Goal: Navigation & Orientation: Find specific page/section

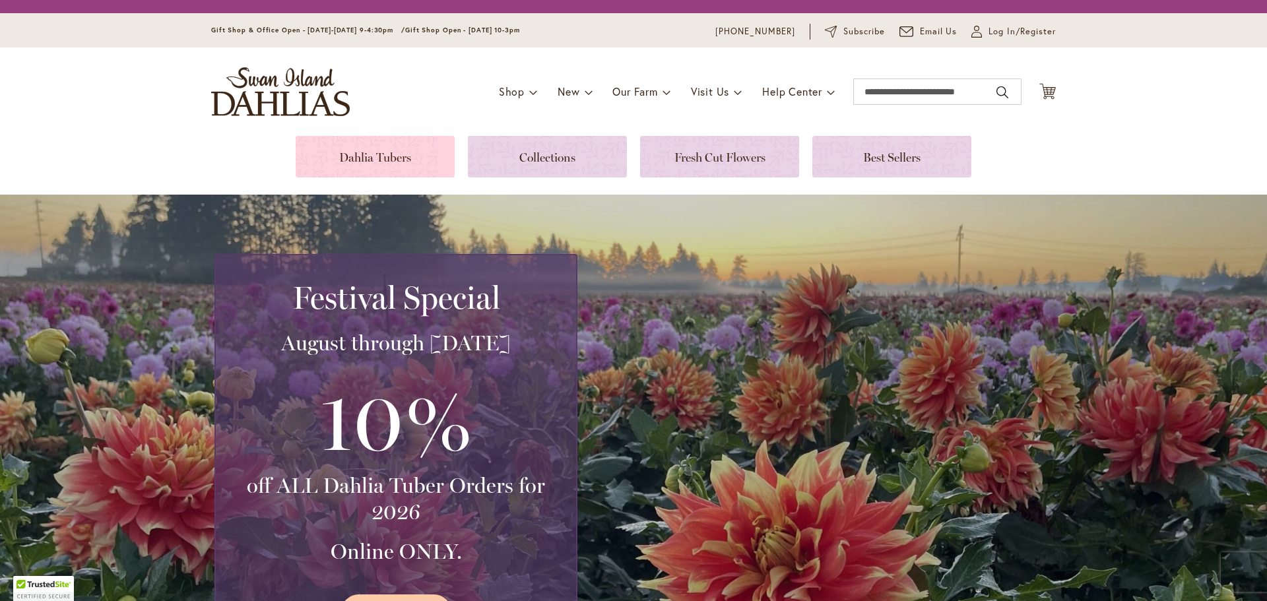
click at [344, 154] on link at bounding box center [375, 157] width 159 height 42
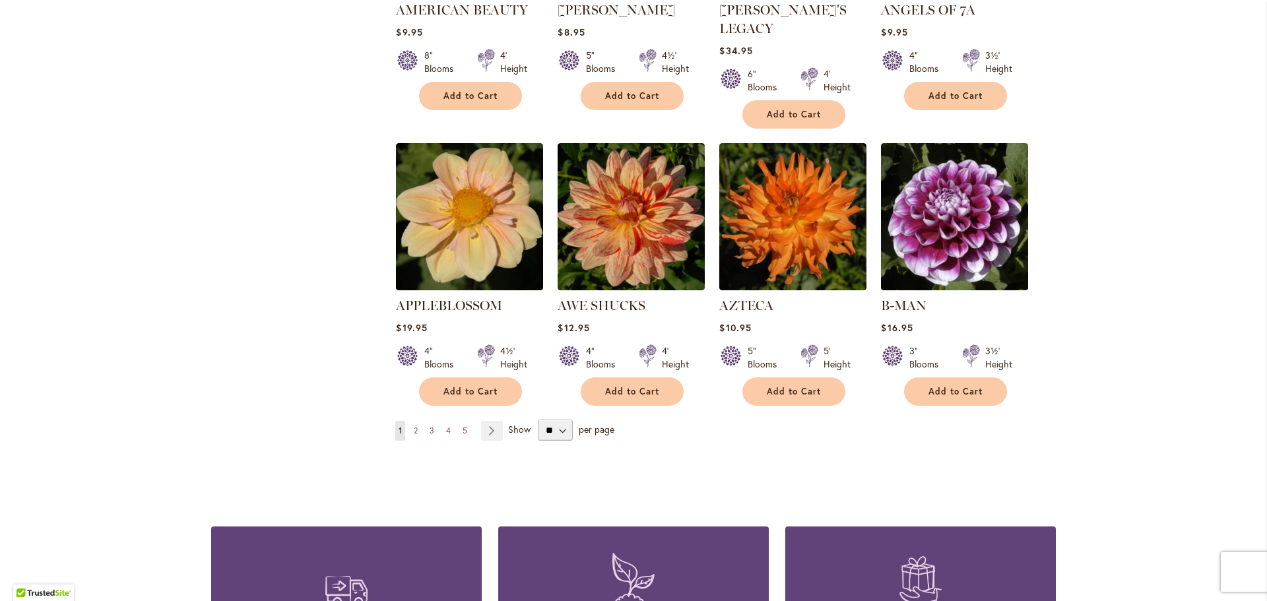
scroll to position [977, 0]
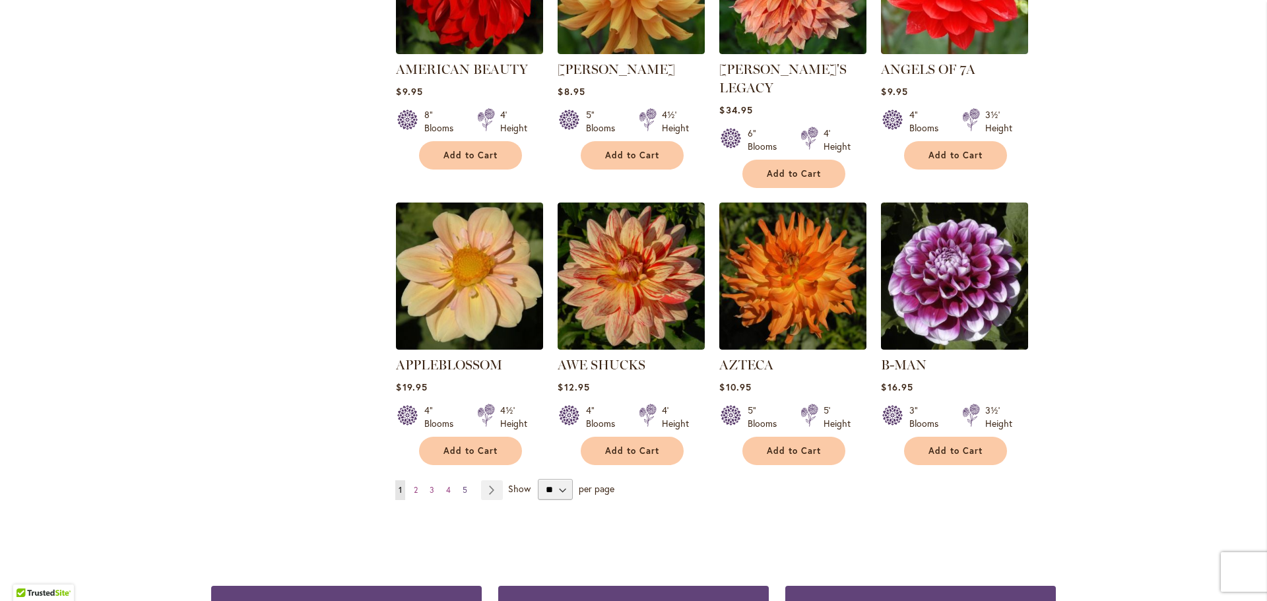
click at [463, 485] on span "5" at bounding box center [465, 490] width 5 height 10
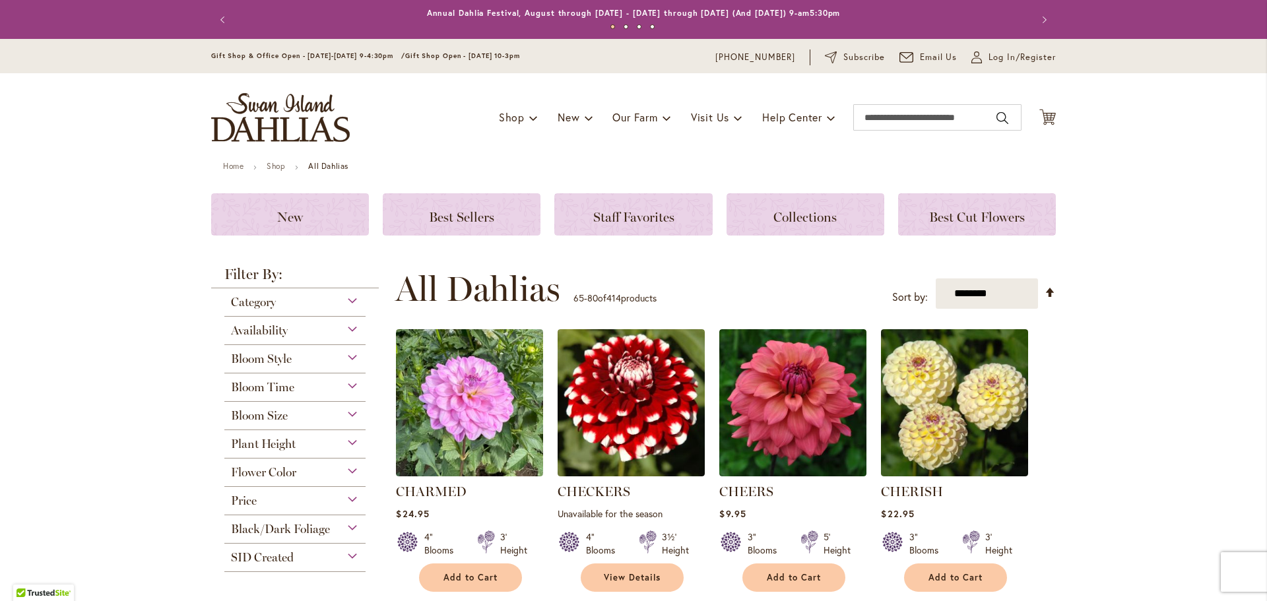
scroll to position [1126, 0]
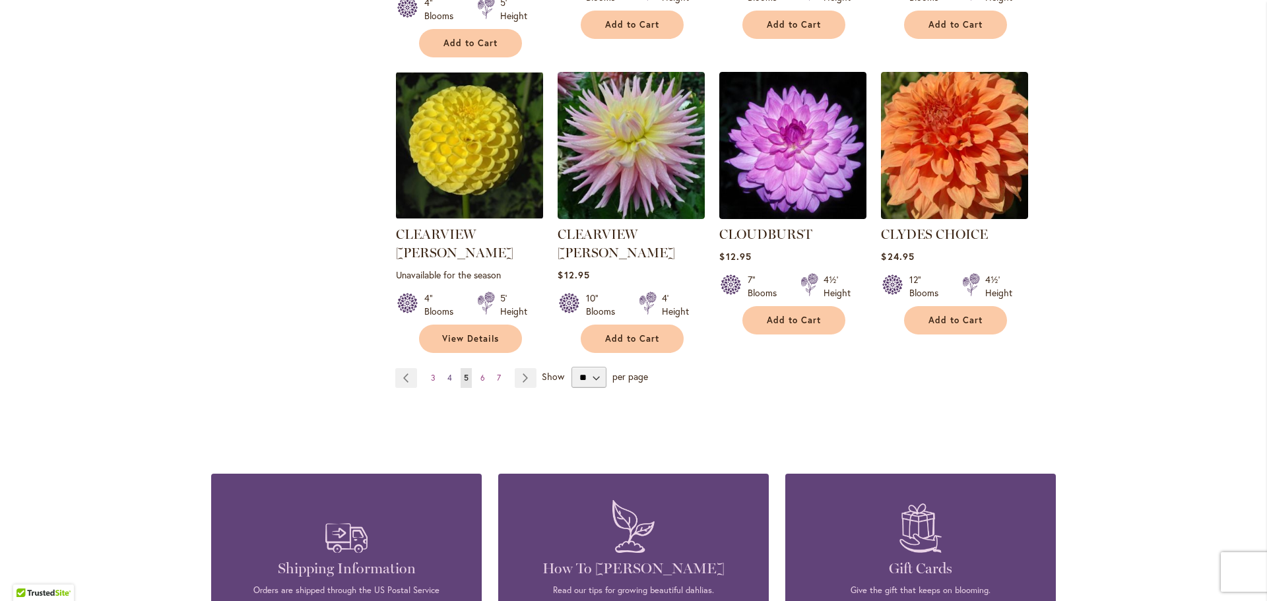
click at [447, 373] on span "4" at bounding box center [449, 378] width 5 height 10
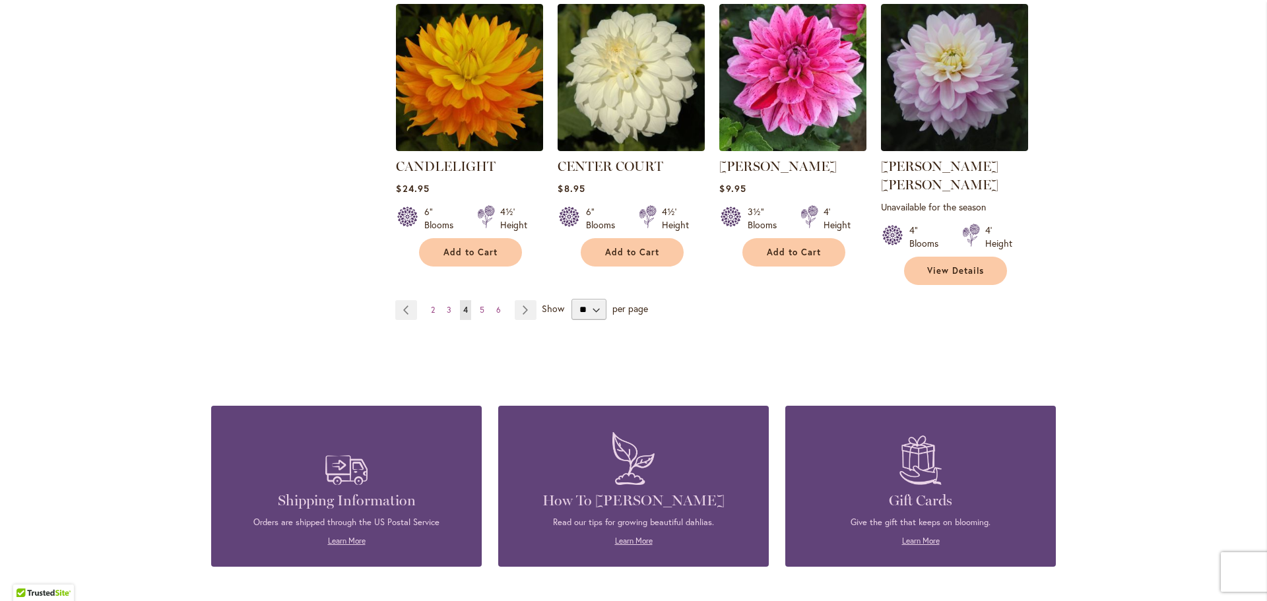
scroll to position [1235, 0]
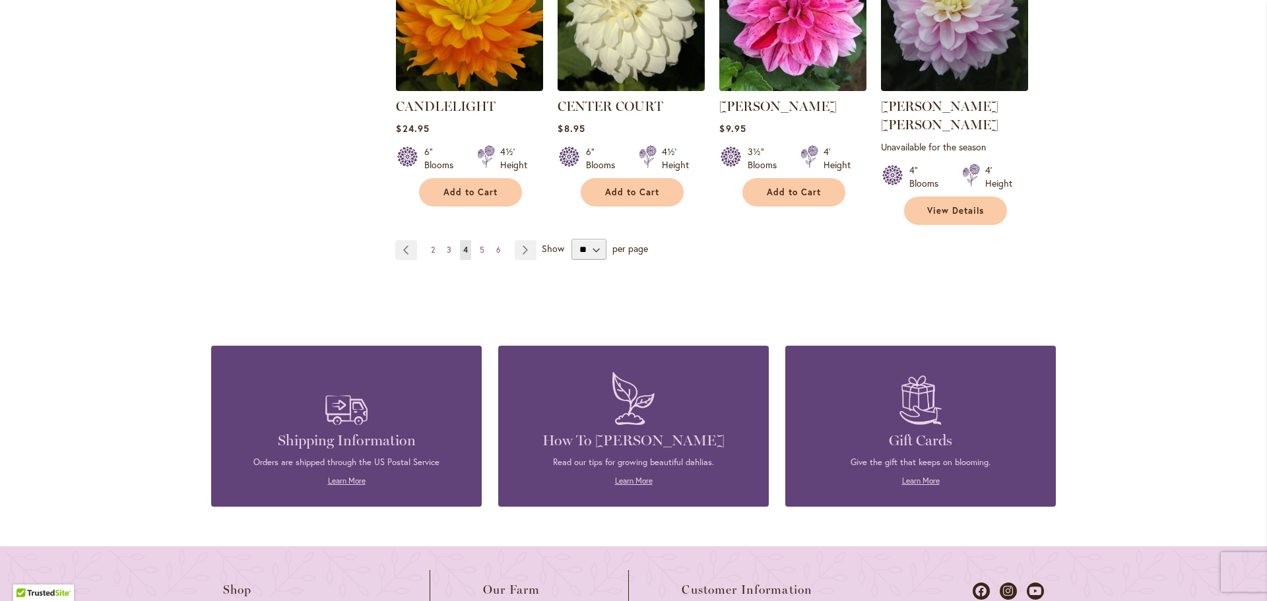
click at [443, 240] on link "Page 3" at bounding box center [448, 250] width 11 height 20
